Goal: Task Accomplishment & Management: Use online tool/utility

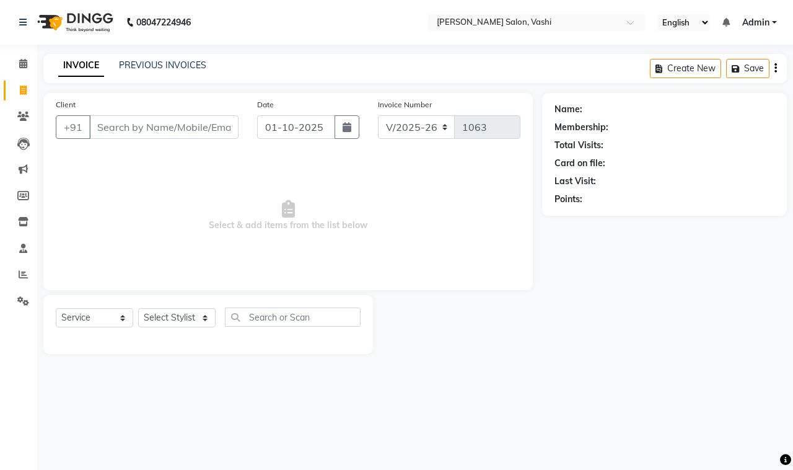
select select "695"
select select "service"
click at [23, 91] on icon at bounding box center [23, 89] width 7 height 9
select select "service"
type input "1063"
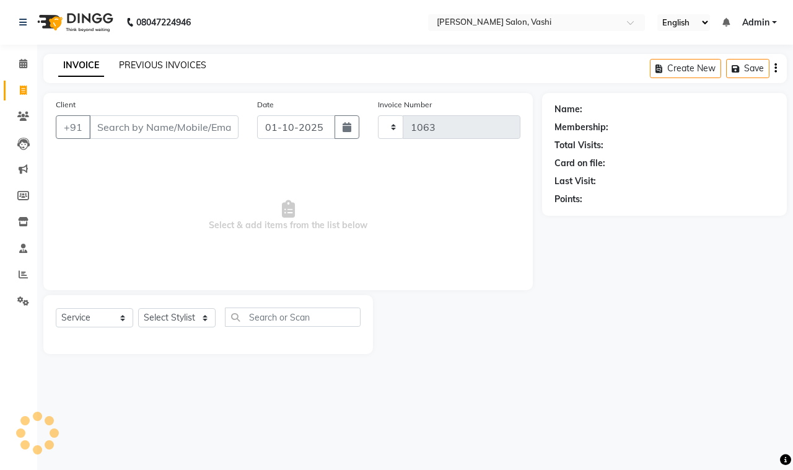
select select "695"
click at [140, 61] on link "PREVIOUS INVOICES" at bounding box center [162, 64] width 87 height 11
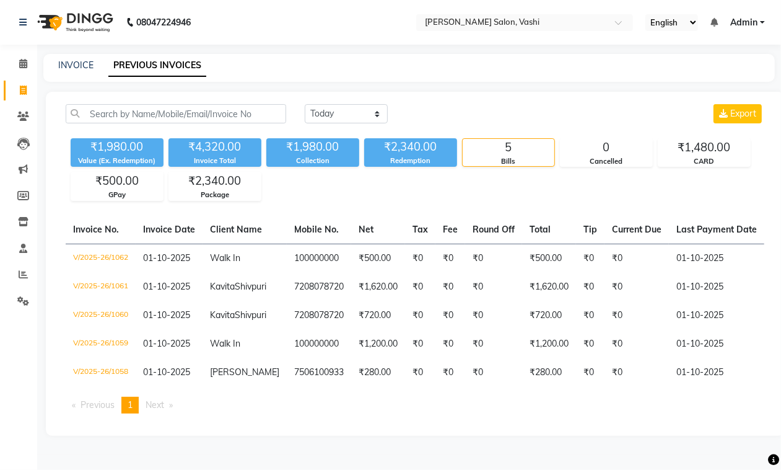
click at [475, 119] on div "[DATE] [DATE] Custom Range Export" at bounding box center [535, 113] width 460 height 19
click at [28, 87] on span at bounding box center [23, 91] width 22 height 14
select select "service"
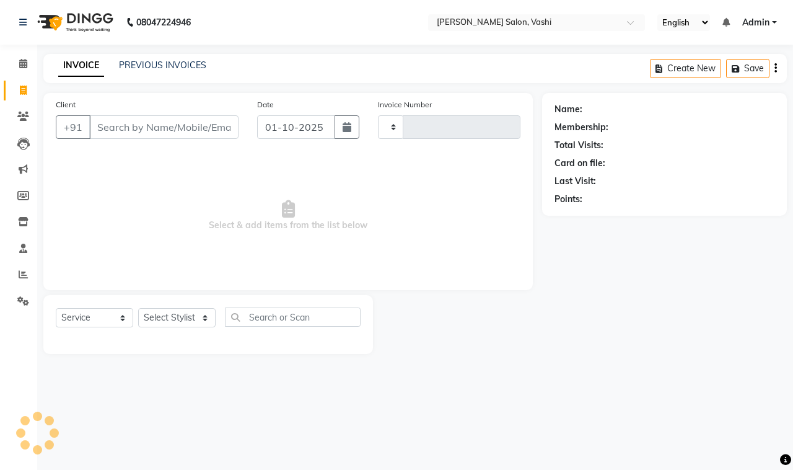
type input "1063"
select select "695"
